Goal: Information Seeking & Learning: Learn about a topic

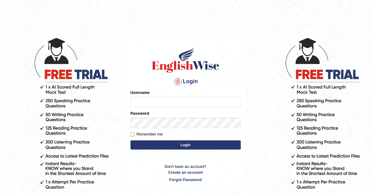
type input "AJAYBAHADUR"
click at [177, 141] on button "Login" at bounding box center [185, 145] width 110 height 9
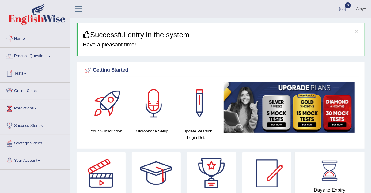
click at [33, 91] on link "Online Class" at bounding box center [35, 90] width 70 height 15
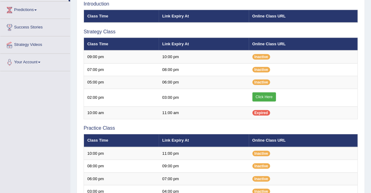
scroll to position [99, 0]
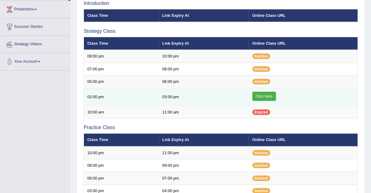
click at [166, 98] on td "03:00 pm" at bounding box center [204, 97] width 90 height 18
click at [268, 90] on td "Click Here" at bounding box center [303, 97] width 109 height 18
click at [266, 96] on link "Click Here" at bounding box center [264, 96] width 24 height 9
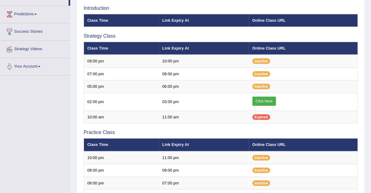
scroll to position [108, 0]
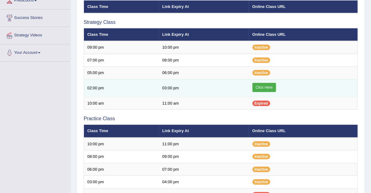
click at [270, 85] on link "Click Here" at bounding box center [264, 87] width 24 height 9
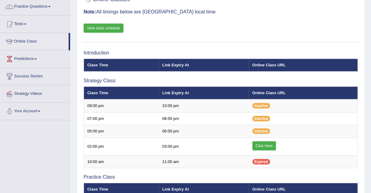
scroll to position [45, 0]
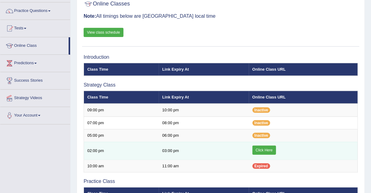
click at [265, 147] on link "Click Here" at bounding box center [264, 150] width 24 height 9
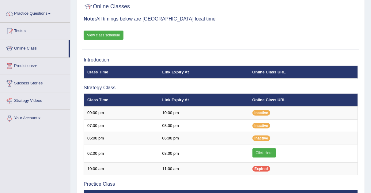
scroll to position [20, 0]
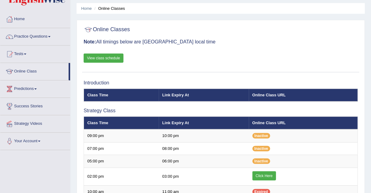
click at [115, 59] on link "View class schedule" at bounding box center [104, 58] width 40 height 9
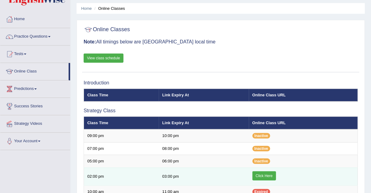
click at [267, 175] on link "Click Here" at bounding box center [264, 175] width 24 height 9
click at [260, 177] on link "Click Here" at bounding box center [264, 175] width 24 height 9
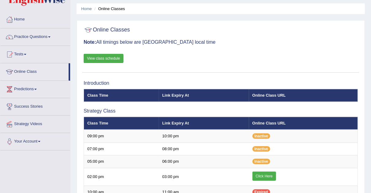
scroll to position [21, 0]
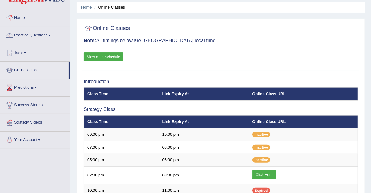
click at [359, 39] on div "Online Classes Note: All timings below are Melbourne local time View class sche…" at bounding box center [220, 46] width 277 height 49
click at [278, 35] on div "Online Classes Note: All timings below are Melbourne local time View class sche…" at bounding box center [220, 46] width 277 height 49
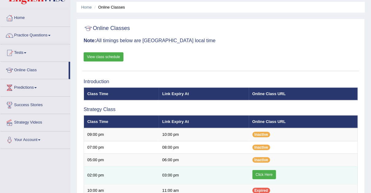
click at [268, 173] on link "Click Here" at bounding box center [264, 174] width 24 height 9
click at [264, 173] on link "Click Here" at bounding box center [264, 174] width 24 height 9
click at [269, 175] on link "Click Here" at bounding box center [264, 174] width 24 height 9
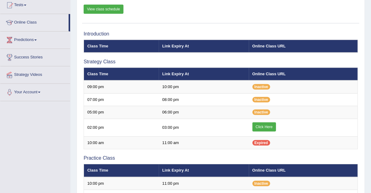
scroll to position [70, 0]
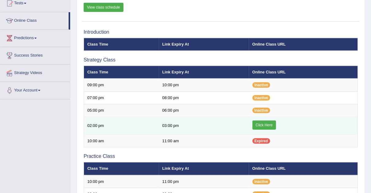
click at [269, 121] on link "Click Here" at bounding box center [264, 125] width 24 height 9
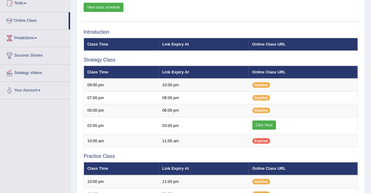
click at [91, 7] on link "View class schedule" at bounding box center [104, 7] width 40 height 9
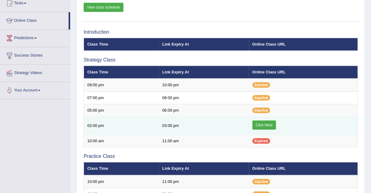
click at [263, 124] on link "Click Here" at bounding box center [264, 125] width 24 height 9
click at [259, 126] on link "Click Here" at bounding box center [264, 125] width 24 height 9
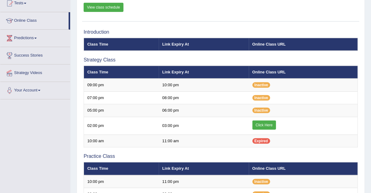
scroll to position [0, 0]
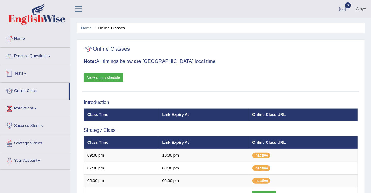
click at [27, 74] on link "Tests" at bounding box center [35, 72] width 70 height 15
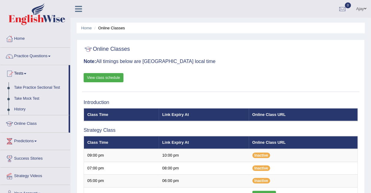
click at [32, 124] on link "Online Class" at bounding box center [34, 122] width 68 height 15
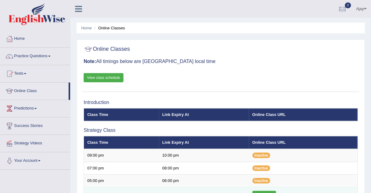
click at [265, 191] on link "Click Here" at bounding box center [264, 195] width 24 height 9
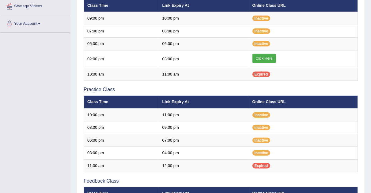
scroll to position [128, 0]
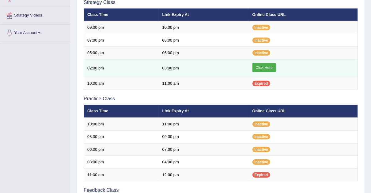
click at [265, 64] on link "Click Here" at bounding box center [264, 67] width 24 height 9
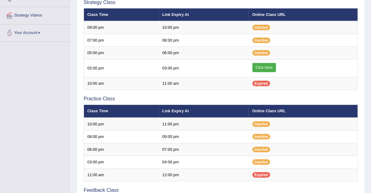
scroll to position [0, 0]
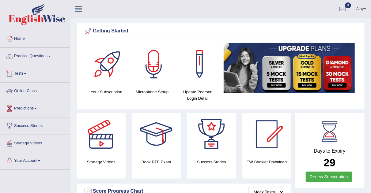
click at [21, 74] on link "Tests" at bounding box center [35, 72] width 70 height 15
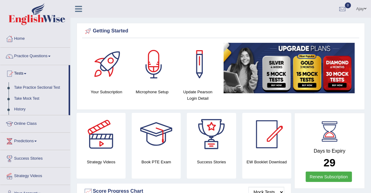
click at [25, 73] on link "Tests" at bounding box center [34, 72] width 68 height 15
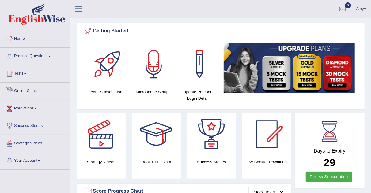
click at [24, 89] on link "Online Class" at bounding box center [35, 90] width 70 height 15
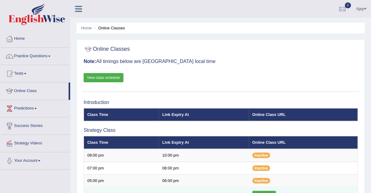
click at [261, 191] on link "Click Here" at bounding box center [264, 195] width 24 height 9
click at [38, 58] on link "Practice Questions" at bounding box center [35, 55] width 70 height 15
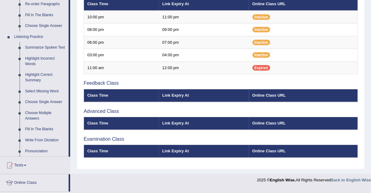
scroll to position [236, 0]
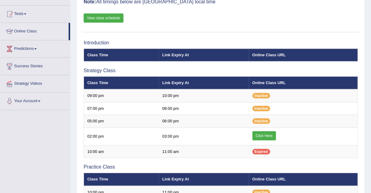
scroll to position [40, 0]
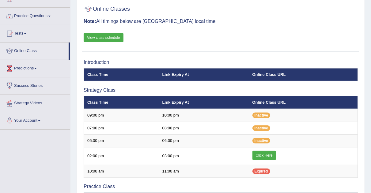
click at [51, 16] on span at bounding box center [49, 16] width 2 height 1
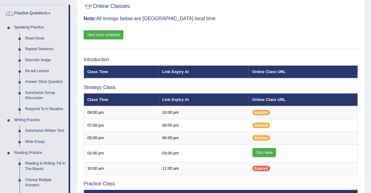
scroll to position [41, 0]
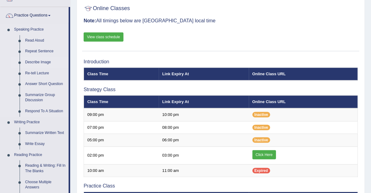
click at [37, 62] on link "Describe Image" at bounding box center [45, 62] width 46 height 11
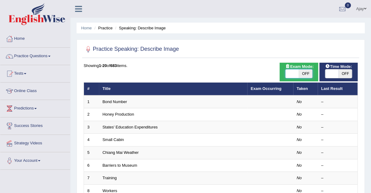
click at [295, 72] on span at bounding box center [291, 73] width 13 height 9
checkbox input "true"
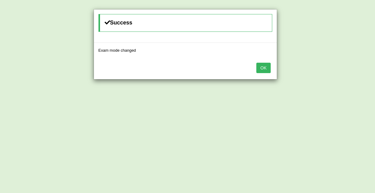
click at [261, 68] on button "OK" at bounding box center [264, 68] width 14 height 10
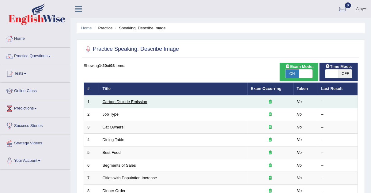
click at [113, 100] on link "Carbon Dioxide Emission" at bounding box center [125, 102] width 45 height 5
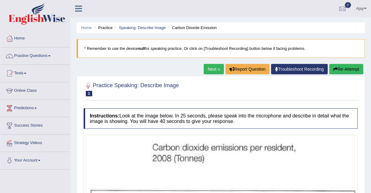
scroll to position [13, 0]
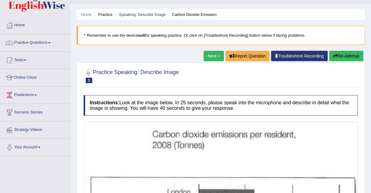
click at [208, 54] on link "Next »" at bounding box center [214, 56] width 20 height 10
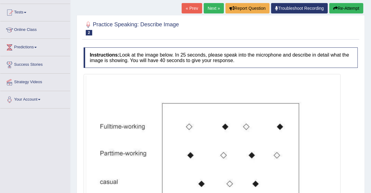
scroll to position [58, 0]
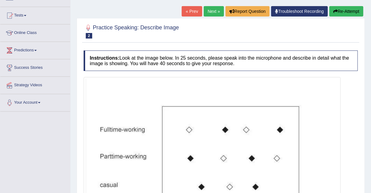
click at [218, 9] on link "Next »" at bounding box center [214, 11] width 20 height 10
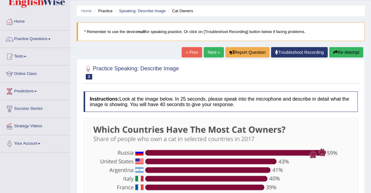
scroll to position [16, 0]
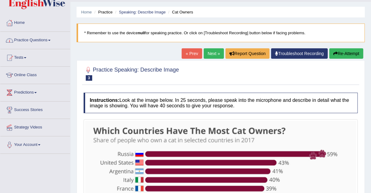
click at [54, 37] on link "Practice Questions" at bounding box center [35, 39] width 70 height 15
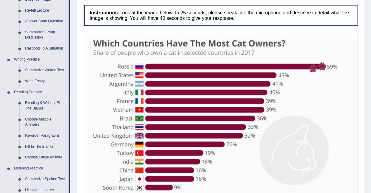
scroll to position [104, 0]
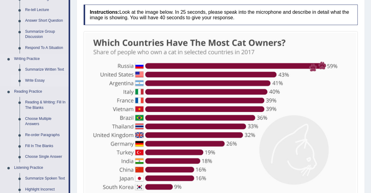
click at [32, 81] on link "Write Essay" at bounding box center [45, 80] width 46 height 11
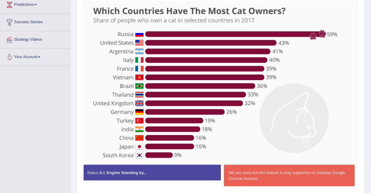
scroll to position [159, 0]
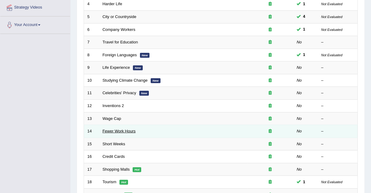
click at [118, 130] on link "Fewer Work Hours" at bounding box center [119, 131] width 33 height 5
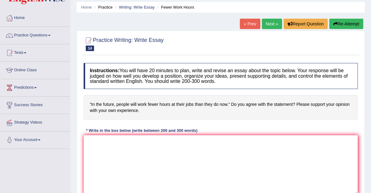
scroll to position [27, 0]
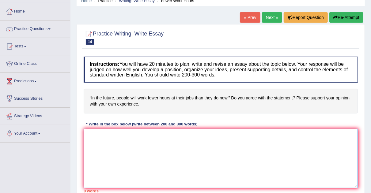
click at [192, 130] on textarea at bounding box center [221, 158] width 274 height 59
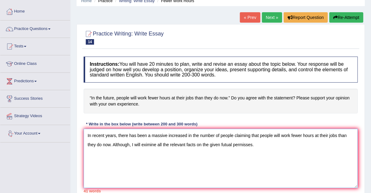
click at [112, 144] on textarea "In recent years, there has been a massive increased in the number of people cla…" at bounding box center [221, 158] width 274 height 59
click at [191, 160] on textarea "In recent years, there has been a massive increased in the number of people cla…" at bounding box center [221, 158] width 274 height 59
click at [347, 141] on textarea "In recent years, there has been a massive increased in the number of people cla…" at bounding box center [221, 158] width 274 height 59
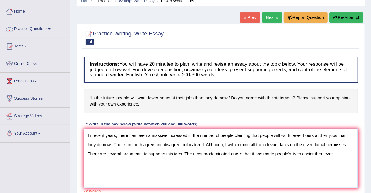
click at [209, 154] on textarea "In recent years, there has been a massive increased in the number of people cla…" at bounding box center [221, 158] width 274 height 59
click at [336, 151] on textarea "In recent years, there has been a massive increased in the number of people cla…" at bounding box center [221, 158] width 274 height 59
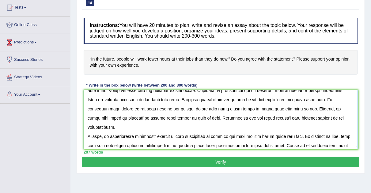
scroll to position [0, 0]
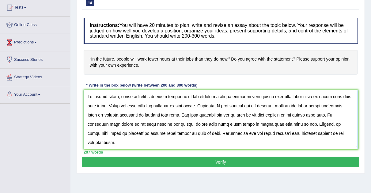
click at [111, 105] on textarea at bounding box center [221, 119] width 274 height 59
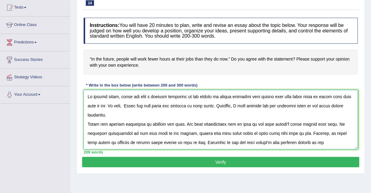
click at [133, 103] on textarea at bounding box center [221, 119] width 274 height 59
click at [240, 105] on textarea at bounding box center [221, 119] width 274 height 59
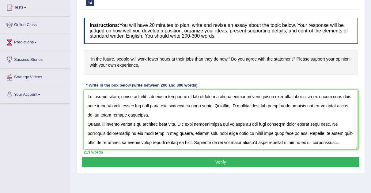
click at [287, 103] on textarea at bounding box center [221, 119] width 274 height 59
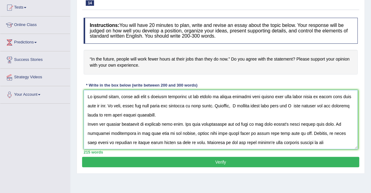
click at [286, 104] on textarea at bounding box center [221, 119] width 274 height 59
drag, startPoint x: 290, startPoint y: 105, endPoint x: 300, endPoint y: 103, distance: 10.2
click at [300, 103] on textarea at bounding box center [221, 119] width 274 height 59
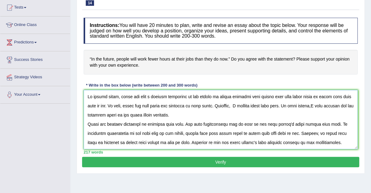
click at [316, 105] on textarea at bounding box center [221, 119] width 274 height 59
click at [333, 103] on textarea at bounding box center [221, 119] width 274 height 59
click at [212, 117] on textarea at bounding box center [221, 119] width 274 height 59
type textarea "In recent years, there has been a massive increased in the number of people cla…"
click at [205, 166] on button "Verify" at bounding box center [220, 162] width 277 height 10
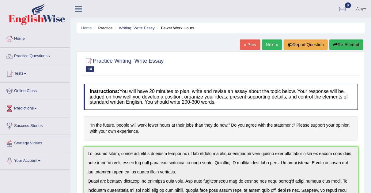
click at [271, 43] on link "Next »" at bounding box center [272, 44] width 20 height 10
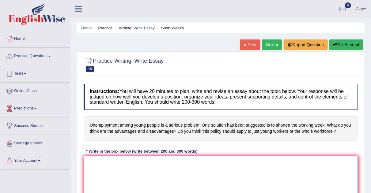
click at [131, 163] on textarea at bounding box center [221, 185] width 274 height 59
type textarea "i"
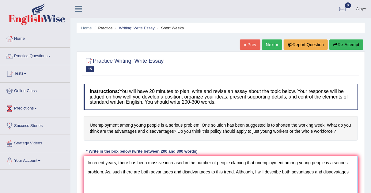
click at [281, 170] on textarea "In recent years, there has been massive increased in the number of people clami…" at bounding box center [221, 185] width 274 height 59
click at [350, 167] on textarea "In recent years, there has been massive increased in the number of people clami…" at bounding box center [221, 185] width 274 height 59
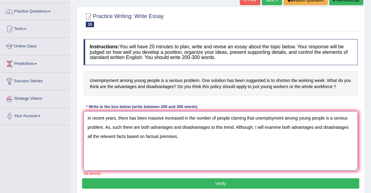
scroll to position [66, 0]
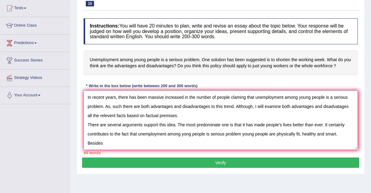
click at [338, 132] on textarea "In recent years, there has been massive increased in the number of people clami…" at bounding box center [221, 120] width 274 height 59
click at [354, 131] on textarea "In recent years, there has been massive increased in the number of people clami…" at bounding box center [221, 120] width 274 height 59
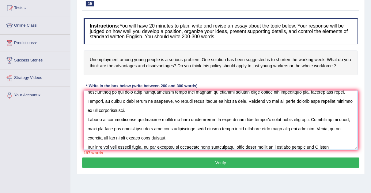
scroll to position [51, 0]
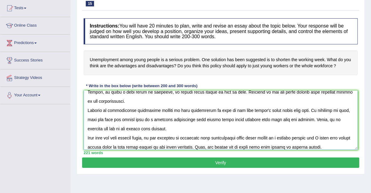
type textarea "In recent years, there has been massive increased in the number of people clami…"
click at [252, 165] on button "Verify" at bounding box center [220, 163] width 277 height 10
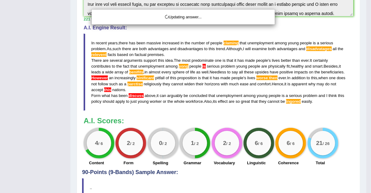
scroll to position [222, 0]
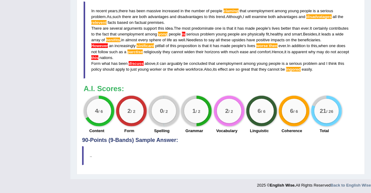
click at [320, 141] on h4 "90-Points (9-Bands) Sample Answer:" at bounding box center [220, 0] width 277 height 286
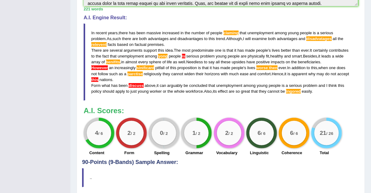
scroll to position [201, 0]
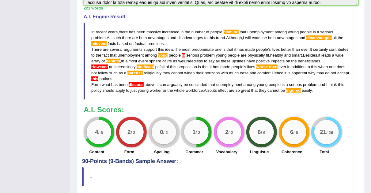
click at [329, 106] on h3 "A.I. Scores:" at bounding box center [221, 110] width 274 height 8
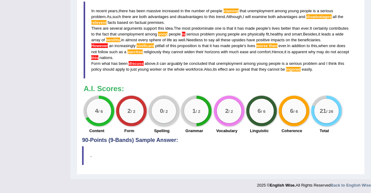
scroll to position [0, 0]
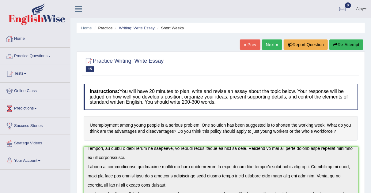
click at [51, 55] on link "Practice Questions" at bounding box center [35, 55] width 70 height 15
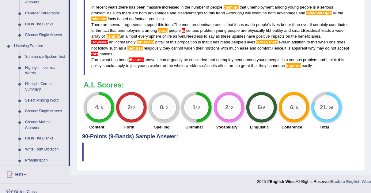
scroll to position [226, 0]
click at [41, 99] on link "Select Missing Word" at bounding box center [45, 100] width 46 height 11
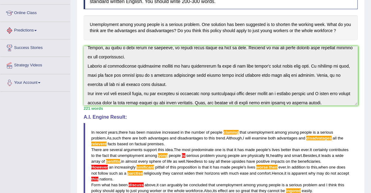
scroll to position [177, 0]
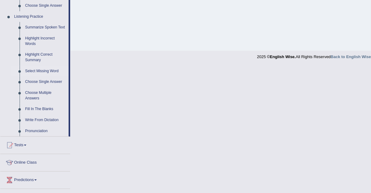
scroll to position [261, 0]
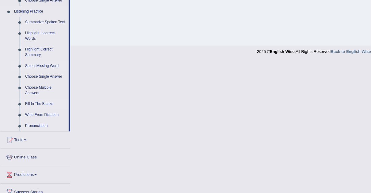
click at [35, 102] on link "Fill In The Blanks" at bounding box center [45, 104] width 46 height 11
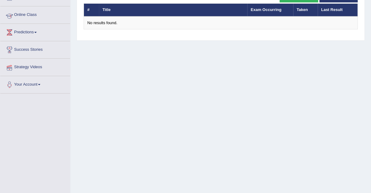
scroll to position [128, 0]
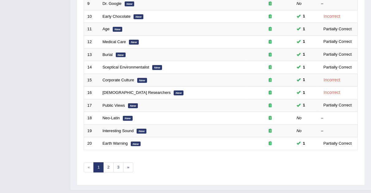
scroll to position [201, 0]
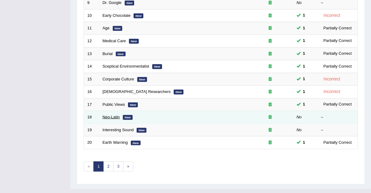
click at [114, 115] on link "Neo-Latin" at bounding box center [111, 117] width 17 height 5
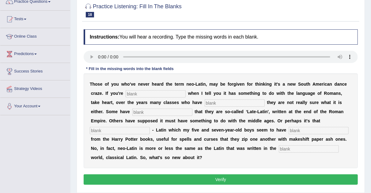
scroll to position [55, 0]
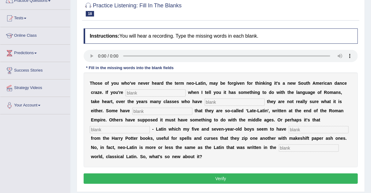
click at [136, 92] on input "text" at bounding box center [156, 92] width 60 height 7
type input "puzzeled"
drag, startPoint x: 215, startPoint y: 101, endPoint x: 159, endPoint y: 110, distance: 57.1
click at [159, 110] on div "T h o s e o f y o u w h o ' v e n e v e r h e a r d t h e t e r m n e o - L a t…" at bounding box center [221, 120] width 274 height 95
click at [159, 110] on input "text" at bounding box center [162, 111] width 60 height 7
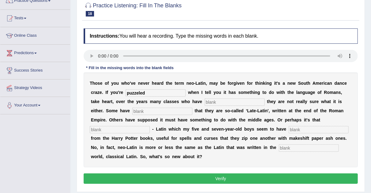
click at [219, 102] on input "text" at bounding box center [235, 102] width 60 height 7
type input "classes"
click at [183, 112] on input "text" at bounding box center [162, 111] width 60 height 7
type input "soon"
click at [136, 128] on input "text" at bounding box center [120, 129] width 60 height 7
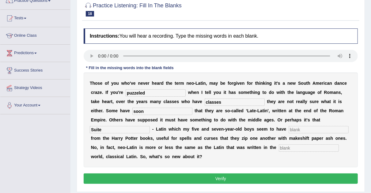
type input "Suite"
drag, startPoint x: 297, startPoint y: 123, endPoint x: 299, endPoint y: 134, distance: 10.8
click at [299, 134] on div "T h o s e o f y o u w h o ' v e n e v e r h e a r d t h e t e r m n e o - L a t…" at bounding box center [221, 120] width 274 height 95
click at [286, 148] on input "text" at bounding box center [309, 148] width 60 height 7
type input "insane"
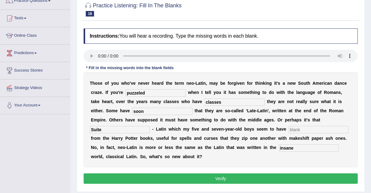
click at [226, 104] on input "classes" at bounding box center [235, 102] width 60 height 7
type input "c"
type input "conflex"
click at [135, 130] on input "Suite" at bounding box center [120, 129] width 60 height 7
click at [296, 131] on input "text" at bounding box center [318, 129] width 60 height 7
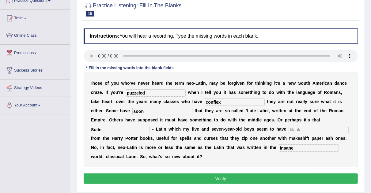
click at [296, 131] on input "text" at bounding box center [318, 129] width 60 height 7
type input "gleend"
click at [222, 178] on button "Verify" at bounding box center [221, 179] width 274 height 10
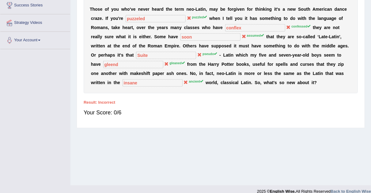
scroll to position [0, 0]
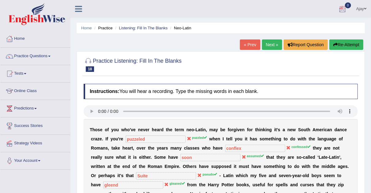
click at [268, 43] on link "Next »" at bounding box center [272, 44] width 20 height 10
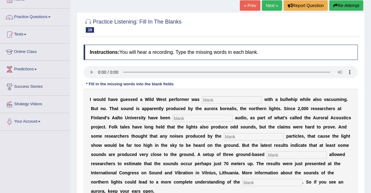
scroll to position [62, 0]
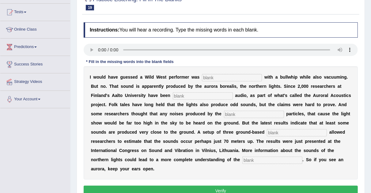
click at [210, 75] on input "text" at bounding box center [232, 77] width 60 height 7
click at [206, 76] on input "prfermer" at bounding box center [232, 77] width 60 height 7
type input "porfermer"
click at [192, 97] on input "text" at bounding box center [203, 95] width 60 height 7
type input "collecting"
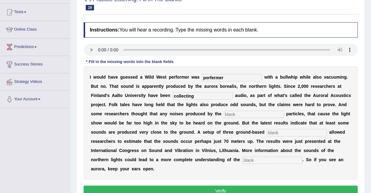
click at [232, 114] on input "text" at bounding box center [254, 114] width 60 height 7
click at [231, 115] on input "text" at bounding box center [254, 114] width 60 height 7
type input "energact"
click at [272, 131] on input "text" at bounding box center [297, 132] width 60 height 7
type input "microphone"
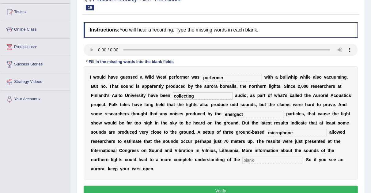
click at [251, 160] on input "text" at bounding box center [272, 160] width 60 height 7
type input "phenomena"
click at [242, 115] on input "energact" at bounding box center [254, 114] width 60 height 7
click at [232, 189] on button "Verify" at bounding box center [221, 191] width 274 height 10
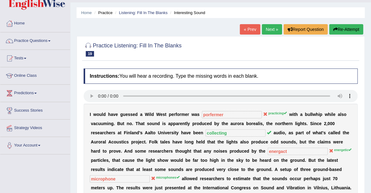
scroll to position [13, 0]
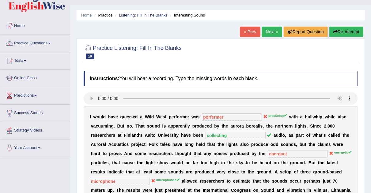
click at [270, 36] on link "Next »" at bounding box center [272, 32] width 20 height 10
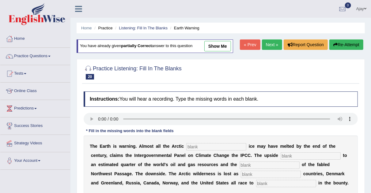
click at [188, 145] on input "text" at bounding box center [216, 146] width 60 height 7
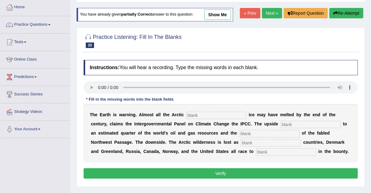
scroll to position [31, 0]
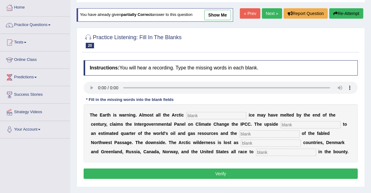
click at [201, 114] on input "text" at bounding box center [216, 115] width 60 height 7
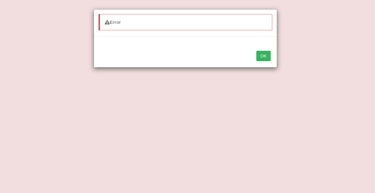
type input "summeriz"
click at [262, 54] on button "OK" at bounding box center [264, 56] width 14 height 10
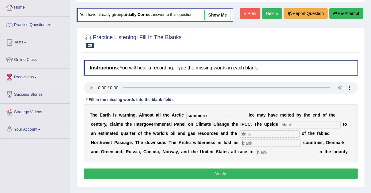
click at [211, 113] on input "summeriz" at bounding box center [216, 115] width 60 height 7
type input "summerized"
click at [301, 121] on input "text" at bounding box center [310, 124] width 60 height 7
type input "exis"
click at [258, 130] on input "text" at bounding box center [269, 133] width 60 height 7
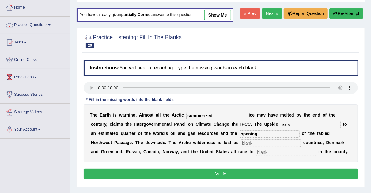
type input "opening"
click at [256, 141] on input "text" at bounding box center [271, 143] width 60 height 7
type input "neighbouring"
click at [283, 153] on input "text" at bounding box center [286, 152] width 60 height 7
type input "share"
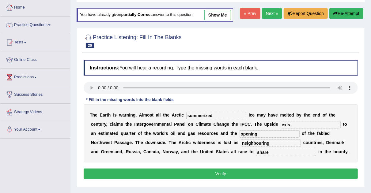
click at [266, 170] on button "Verify" at bounding box center [221, 174] width 274 height 10
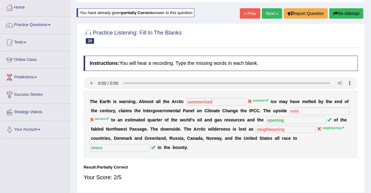
click at [272, 15] on link "Next »" at bounding box center [272, 13] width 20 height 10
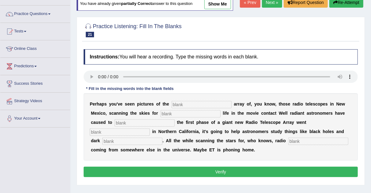
click at [189, 105] on input "text" at bounding box center [201, 104] width 60 height 7
type input "larged"
click at [178, 114] on input "text" at bounding box center [190, 113] width 60 height 7
type input "intelligent"
click at [124, 132] on input "text" at bounding box center [120, 132] width 60 height 7
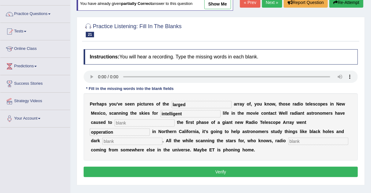
type input "opperation"
click at [115, 142] on input "text" at bounding box center [132, 141] width 60 height 7
type input "galxies"
click at [299, 139] on input "text" at bounding box center [318, 141] width 60 height 7
type input "signals"
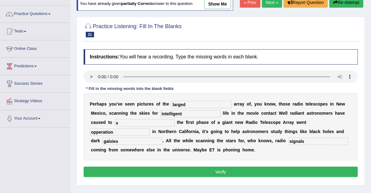
click at [136, 122] on input "s" at bounding box center [145, 122] width 60 height 7
type input "s"
click at [205, 171] on button "Verify" at bounding box center [221, 172] width 274 height 10
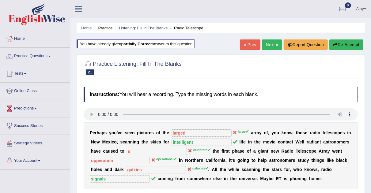
click at [264, 42] on link "Next »" at bounding box center [272, 44] width 20 height 10
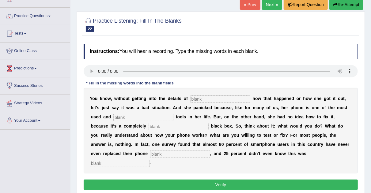
click at [210, 96] on input "text" at bounding box center [220, 99] width 60 height 7
type input "exactly"
click at [140, 115] on input "text" at bounding box center [143, 117] width 60 height 7
click at [143, 116] on input "text" at bounding box center [143, 117] width 60 height 7
type input "sensal"
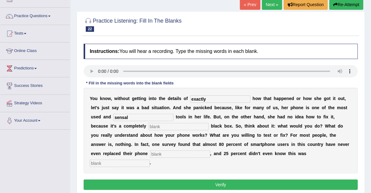
click at [178, 126] on input "text" at bounding box center [178, 126] width 60 height 7
click at [169, 125] on input "mustericies" at bounding box center [178, 126] width 60 height 7
click at [155, 126] on input "musteries" at bounding box center [178, 126] width 60 height 7
type input "mysteries"
click at [162, 151] on input "text" at bounding box center [180, 154] width 60 height 7
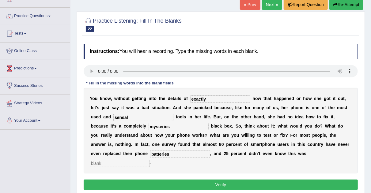
type input "batteries"
click at [127, 165] on input "text" at bounding box center [120, 163] width 60 height 7
type input "possibles"
click at [118, 186] on button "Verify" at bounding box center [221, 185] width 274 height 10
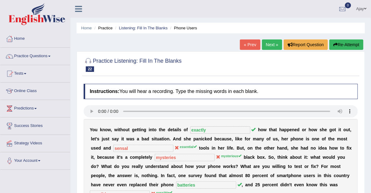
click at [270, 42] on link "Next »" at bounding box center [272, 44] width 20 height 10
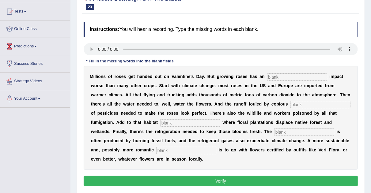
scroll to position [67, 0]
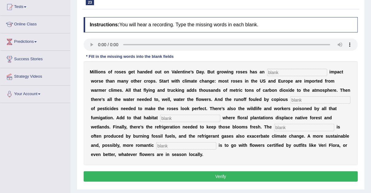
click at [275, 69] on input "text" at bounding box center [297, 72] width 60 height 7
type input "environmental"
click at [290, 99] on input "text" at bounding box center [320, 99] width 60 height 7
type input "quantities"
click at [195, 115] on input "text" at bounding box center [190, 118] width 60 height 7
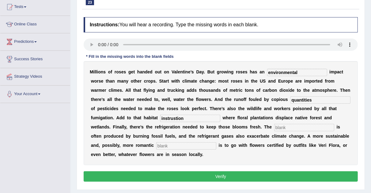
type input "instrustion"
click at [284, 126] on input "text" at bounding box center [304, 127] width 60 height 7
type input "eletricity"
click at [176, 146] on input "text" at bounding box center [186, 145] width 60 height 7
type input "approach"
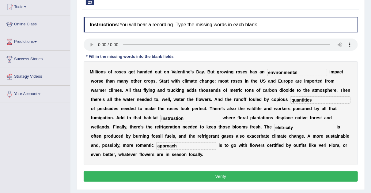
click at [176, 176] on button "Verify" at bounding box center [221, 176] width 274 height 10
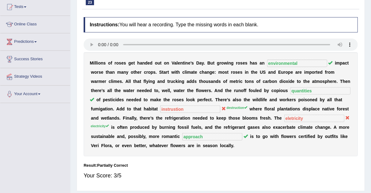
scroll to position [0, 0]
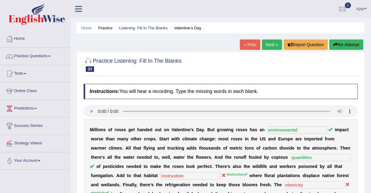
click at [265, 45] on link "Next »" at bounding box center [272, 44] width 20 height 10
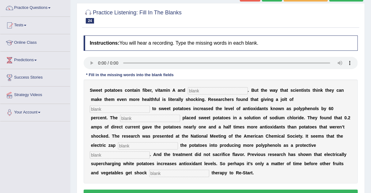
scroll to position [50, 0]
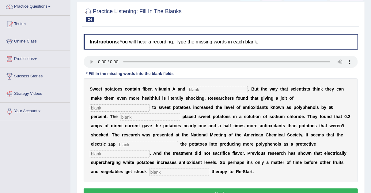
click at [215, 90] on input "text" at bounding box center [218, 89] width 60 height 7
type input "calcium"
click at [134, 107] on input "text" at bounding box center [120, 107] width 60 height 7
type input "electricity"
click at [133, 116] on input "text" at bounding box center [150, 117] width 60 height 7
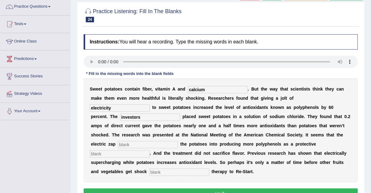
type input "investors"
click at [144, 142] on input "text" at bounding box center [148, 144] width 60 height 7
type input "stre"
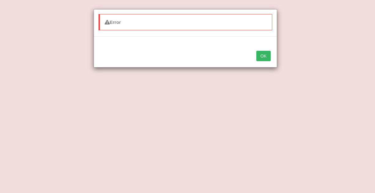
click at [263, 51] on button "OK" at bounding box center [264, 56] width 14 height 10
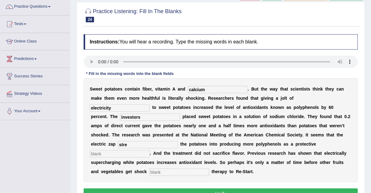
click at [367, 11] on div "Home Practice Listening: Fill In The Blanks Sweet potatoes « Prev Next » Report…" at bounding box center [220, 103] width 300 height 306
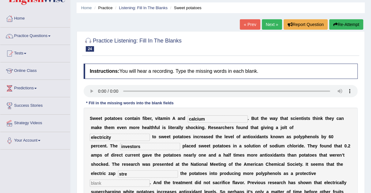
scroll to position [16, 0]
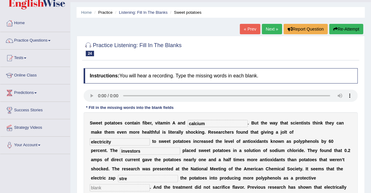
click at [277, 30] on link "Next »" at bounding box center [272, 29] width 20 height 10
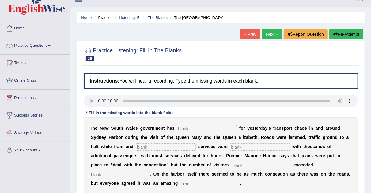
scroll to position [10, 0]
